Goal: Task Accomplishment & Management: Manage account settings

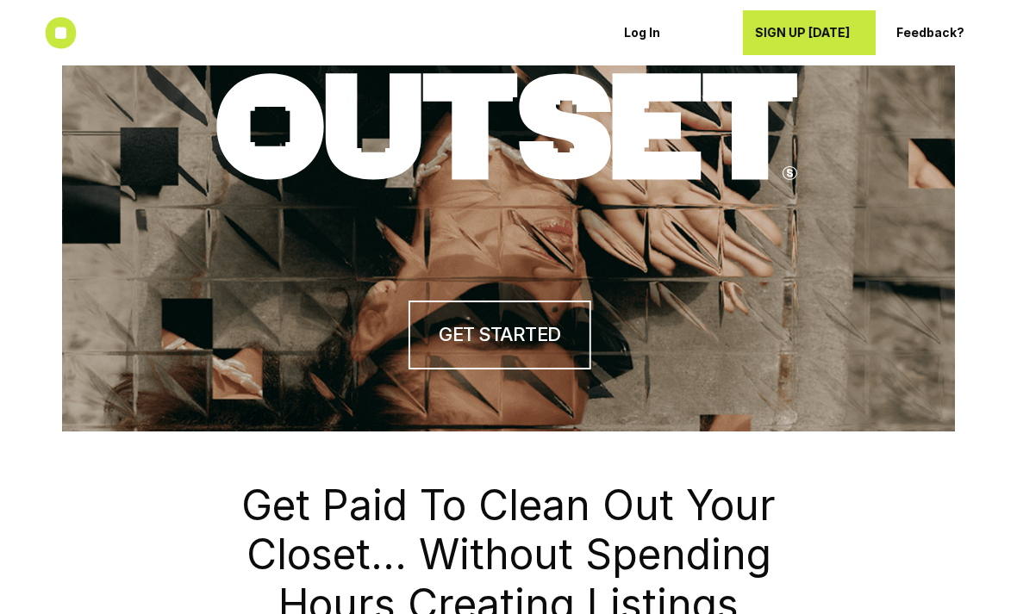
click at [831, 27] on p "SIGN UP TODAY" at bounding box center [810, 33] width 111 height 15
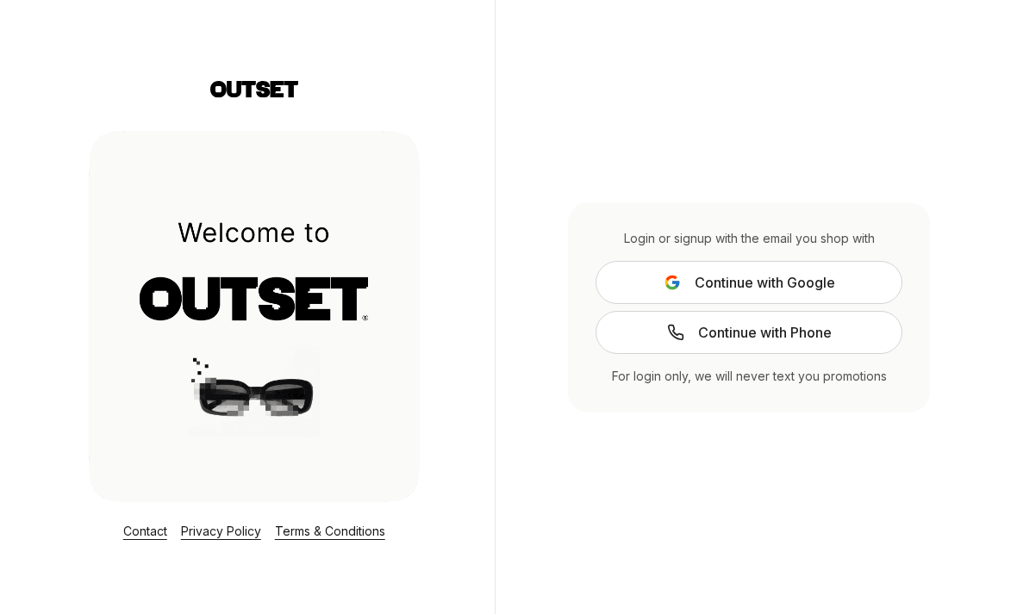
click at [702, 293] on span "Continue with Google" at bounding box center [764, 282] width 140 height 21
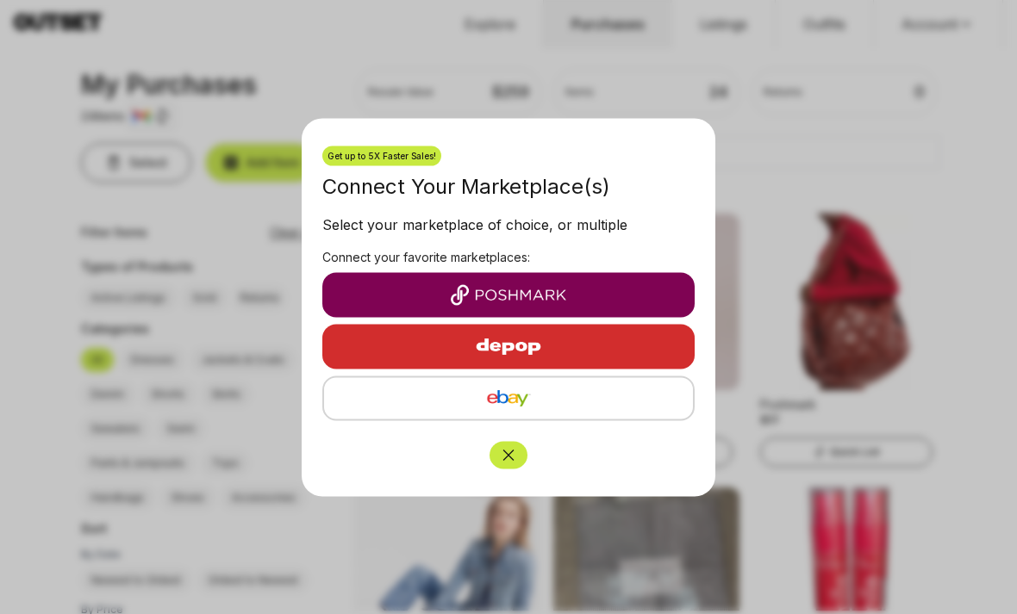
click at [408, 300] on img "button" at bounding box center [508, 294] width 345 height 21
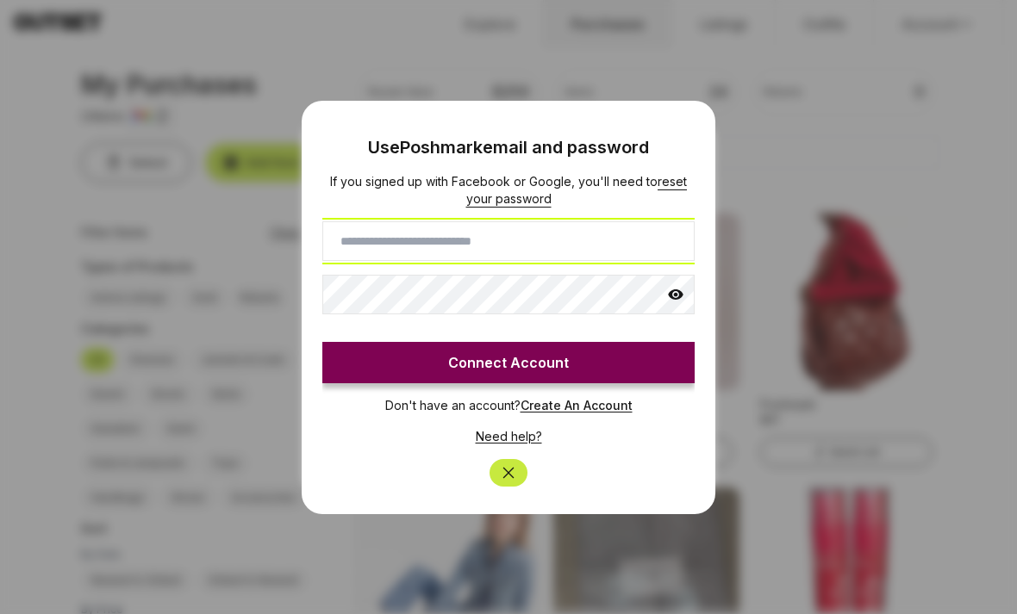
click at [371, 233] on input at bounding box center [508, 241] width 372 height 40
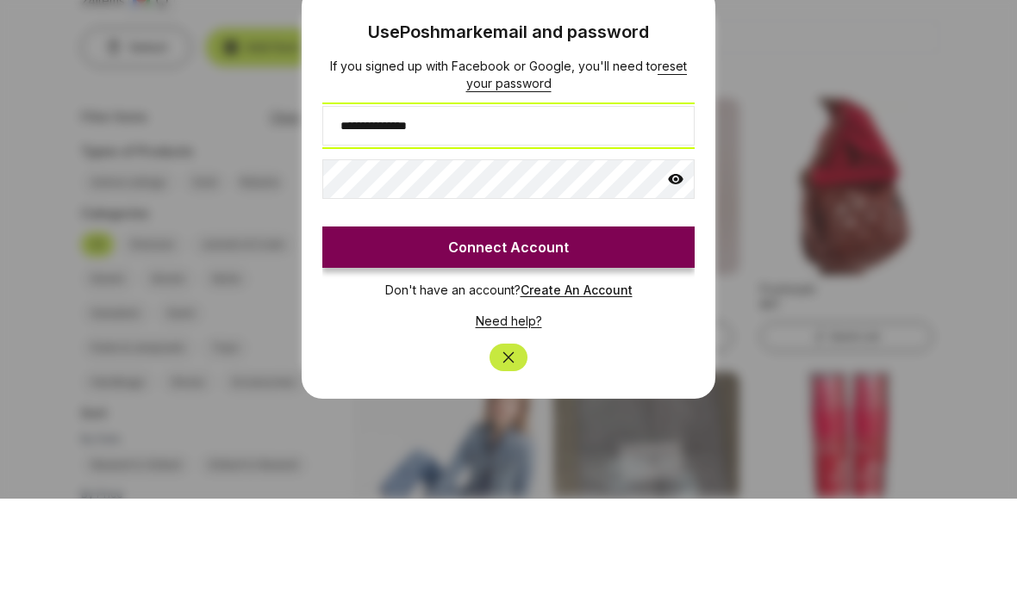
type input "**********"
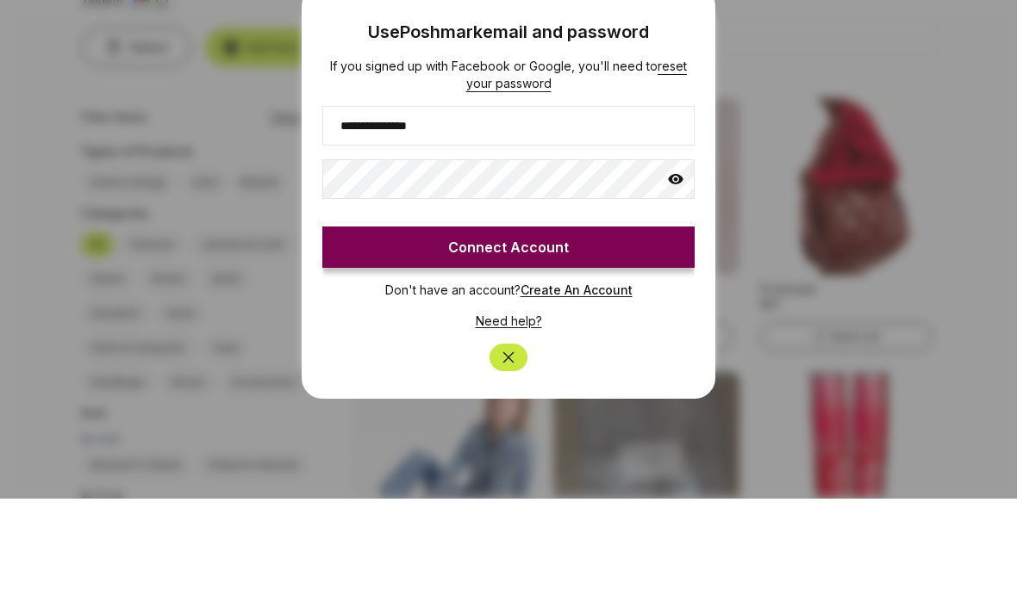
scroll to position [55, 0]
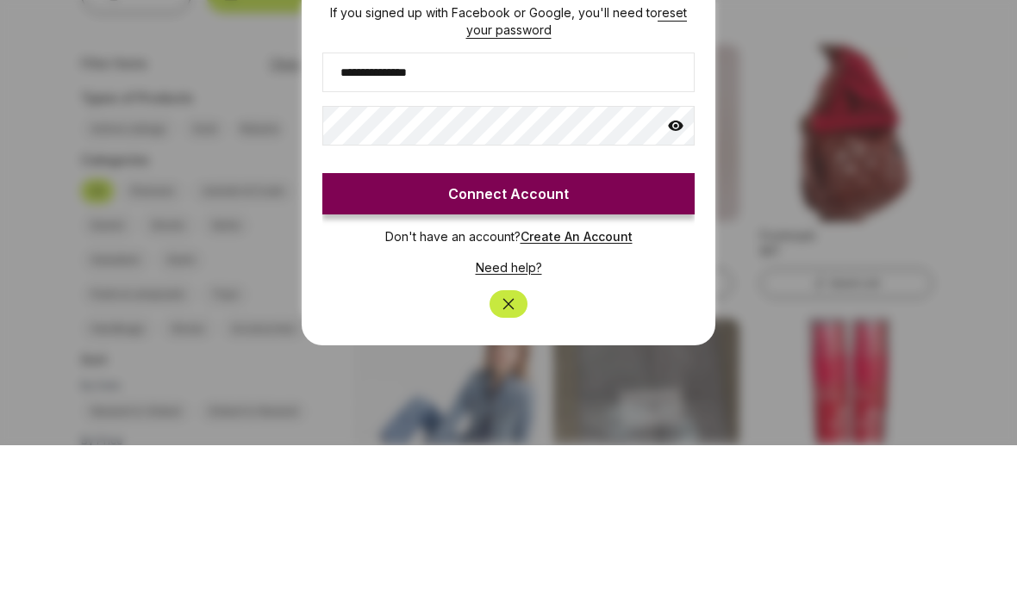
click at [642, 342] on button "Connect Account" at bounding box center [508, 362] width 372 height 41
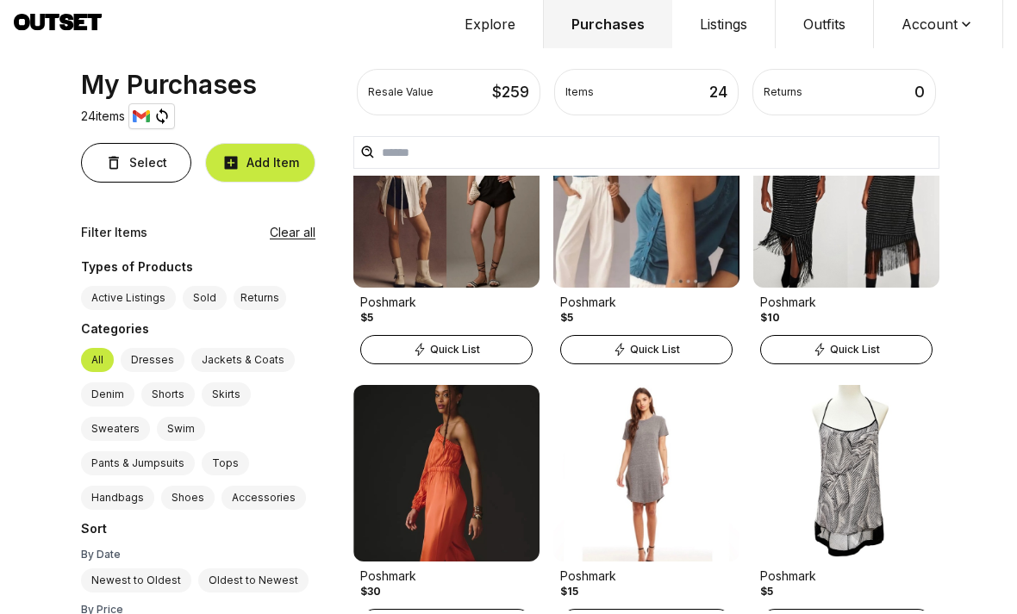
scroll to position [1746, 0]
click at [833, 464] on img at bounding box center [846, 473] width 186 height 177
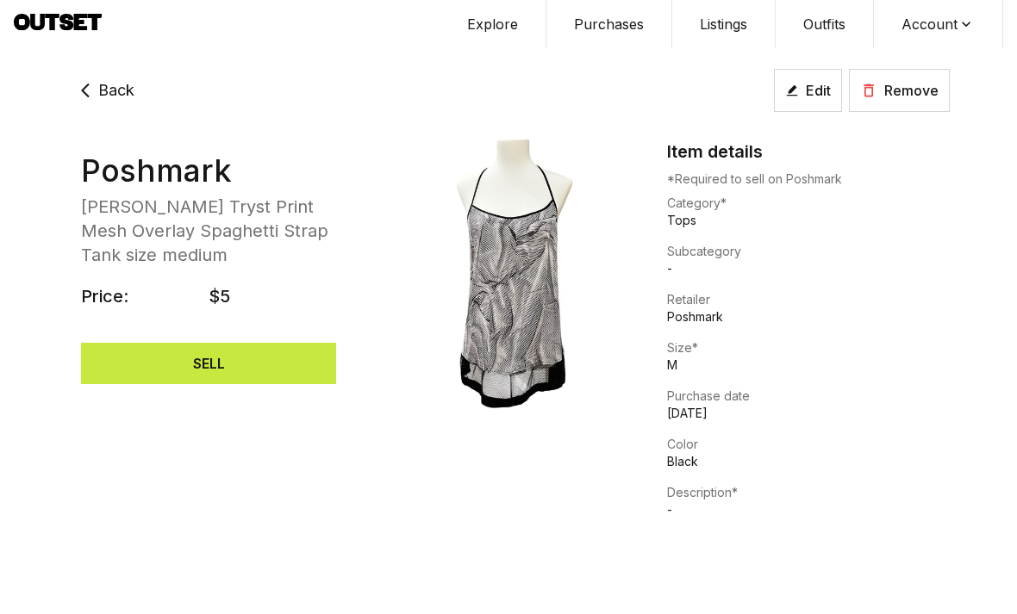
click at [608, 35] on button "Purchases" at bounding box center [609, 24] width 126 height 48
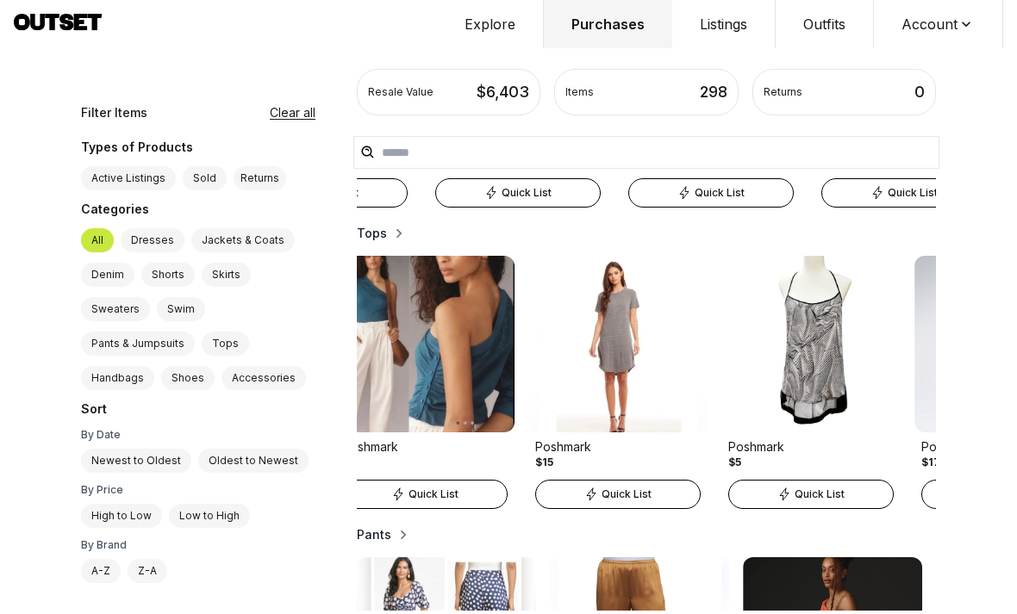
click at [746, 331] on img at bounding box center [810, 344] width 179 height 177
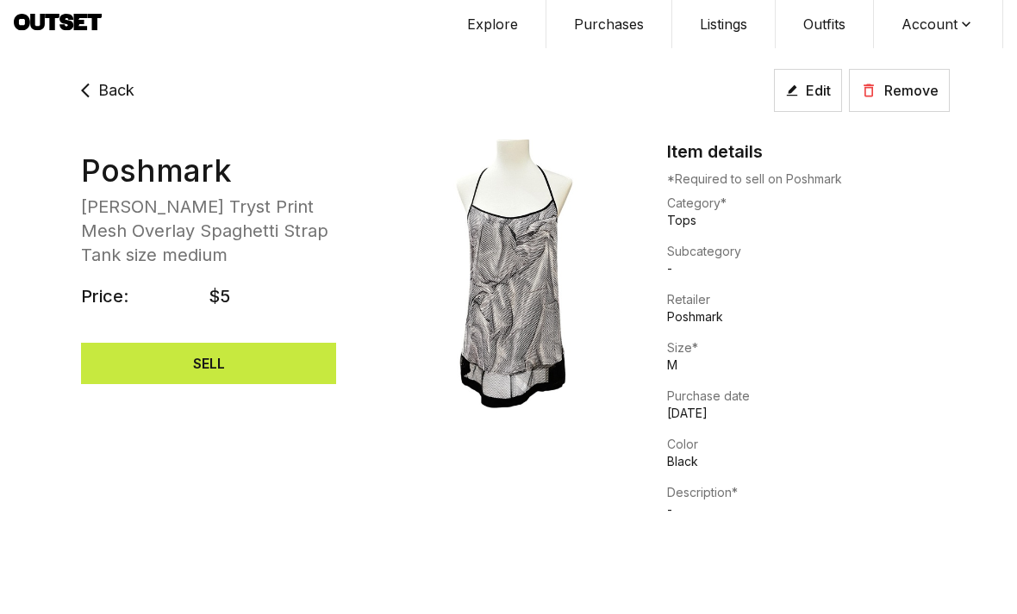
click at [512, 302] on img at bounding box center [508, 305] width 283 height 331
click at [529, 310] on img at bounding box center [508, 305] width 283 height 331
